Goal: Find specific page/section: Find specific page/section

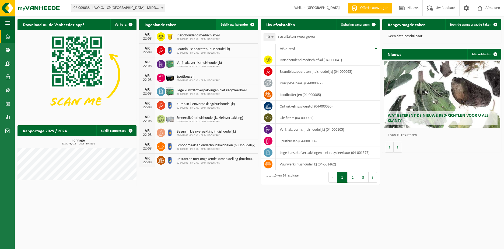
click at [236, 24] on span "Bekijk uw kalender" at bounding box center [234, 24] width 28 height 3
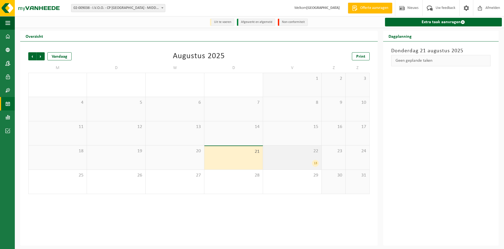
click at [303, 157] on div "22 13" at bounding box center [292, 157] width 58 height 24
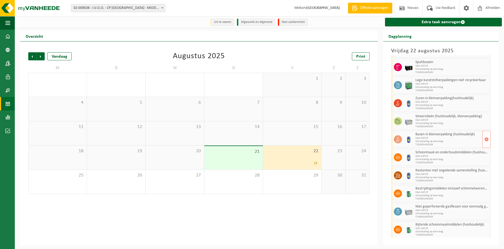
scroll to position [60, 0]
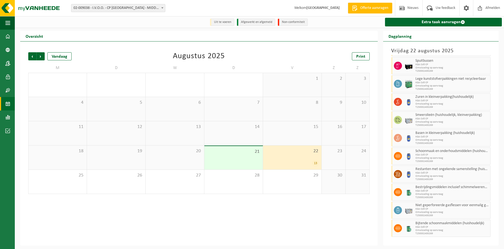
click at [297, 209] on div "Vorige Volgende Vandaag Augustus 2025 Print M D W D V Z Z 28 29 30 31 16 1 2 3 …" at bounding box center [198, 143] width 357 height 204
click at [489, 9] on span "Afmelden" at bounding box center [492, 8] width 17 height 16
